Goal: Find specific page/section: Find specific page/section

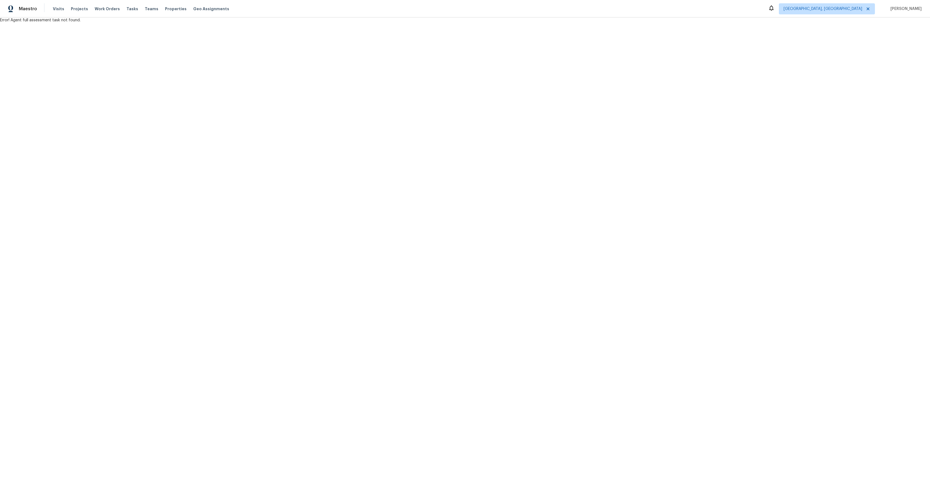
click at [71, 23] on html "Maestro Visits Projects Work Orders Tasks Teams Properties Geo Assignments Albu…" at bounding box center [465, 11] width 930 height 23
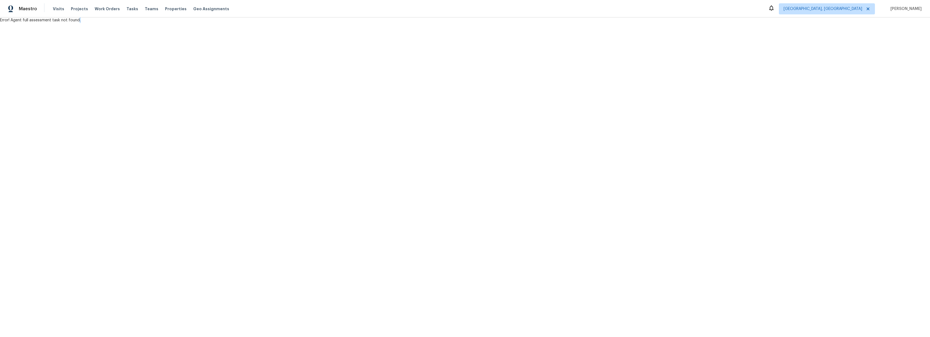
click at [71, 23] on html "Maestro Visits Projects Work Orders Tasks Teams Properties Geo Assignments [GEO…" at bounding box center [465, 11] width 930 height 23
click at [127, 23] on html "Maestro Visits Projects Work Orders Tasks Teams Properties Geo Assignments [GEO…" at bounding box center [465, 11] width 930 height 23
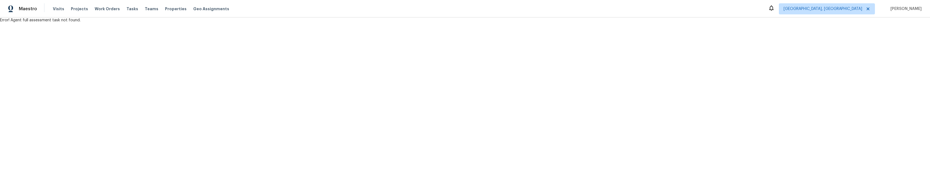
click at [214, 23] on html "Maestro Visits Projects Work Orders Tasks Teams Properties Geo Assignments Albu…" at bounding box center [465, 11] width 930 height 23
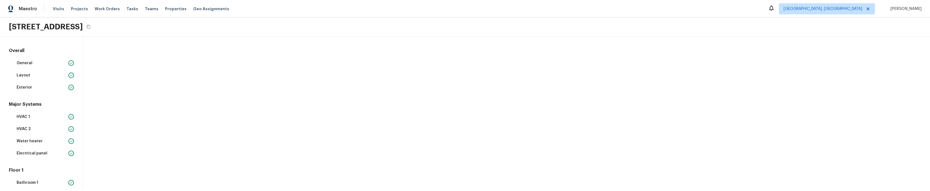
click at [231, 94] on div at bounding box center [506, 113] width 847 height 152
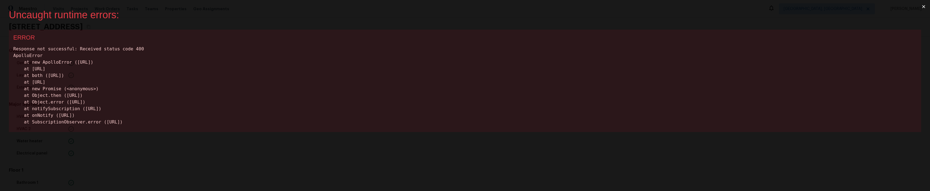
click at [263, 160] on div "Uncaught runtime errors: × ERROR Response not successful: Received status code …" at bounding box center [465, 95] width 930 height 191
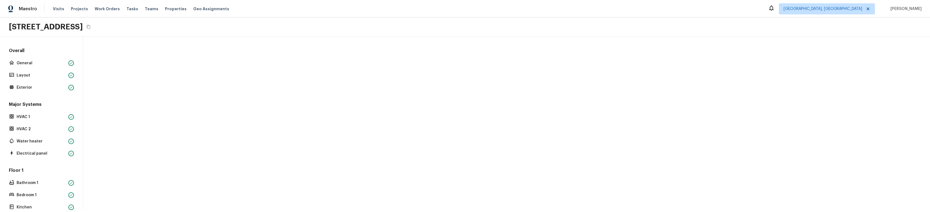
click at [249, 145] on div at bounding box center [506, 123] width 847 height 173
click at [28, 63] on p "General" at bounding box center [42, 63] width 50 height 6
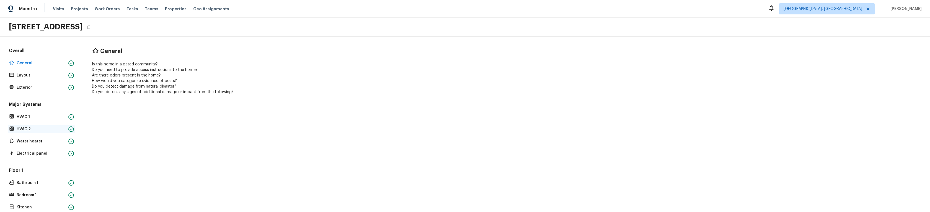
click at [30, 129] on p "HVAC 2" at bounding box center [42, 129] width 50 height 6
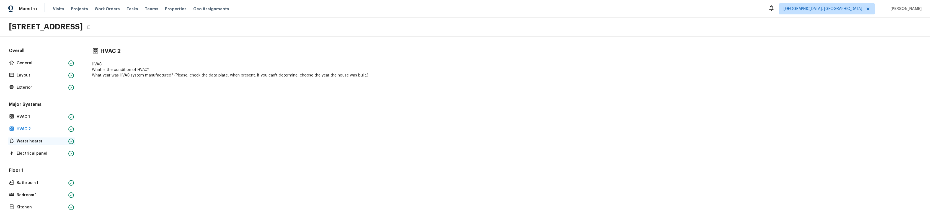
click at [31, 142] on p "Water heater" at bounding box center [42, 141] width 50 height 6
click at [27, 115] on p "HVAC 1" at bounding box center [42, 117] width 50 height 6
